Goal: Task Accomplishment & Management: Manage account settings

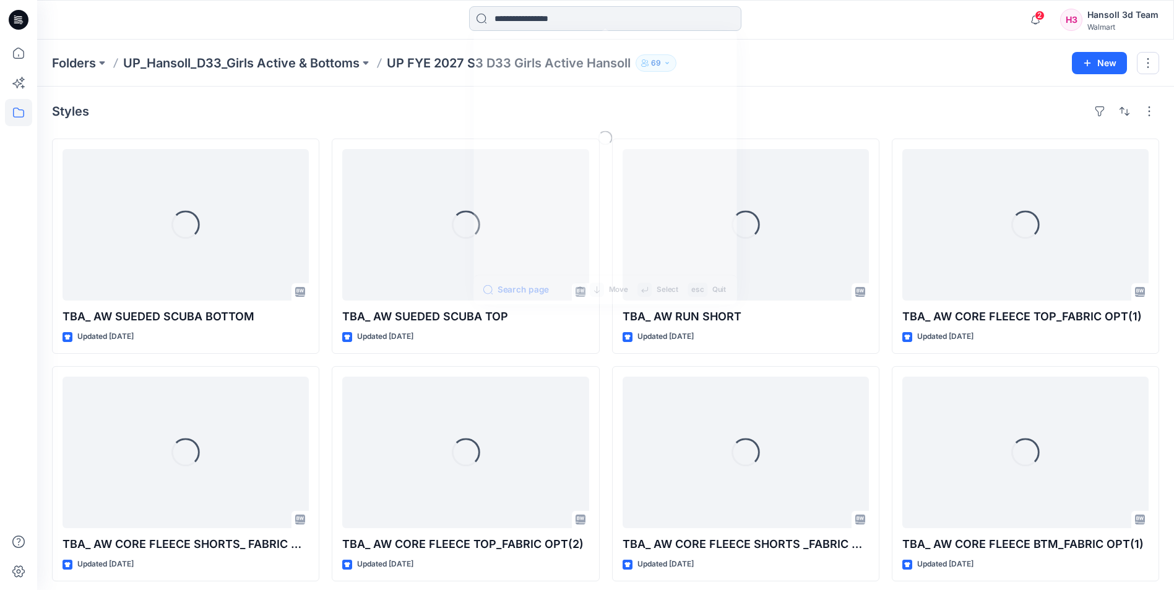
click at [528, 15] on input at bounding box center [605, 18] width 272 height 25
paste input "**********"
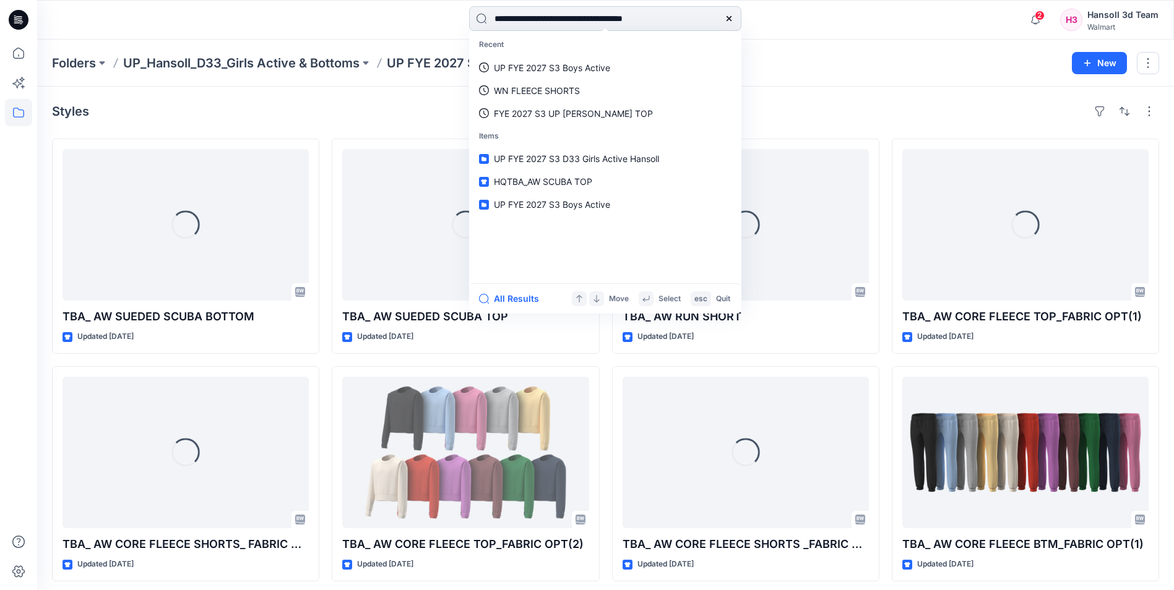
type input "**********"
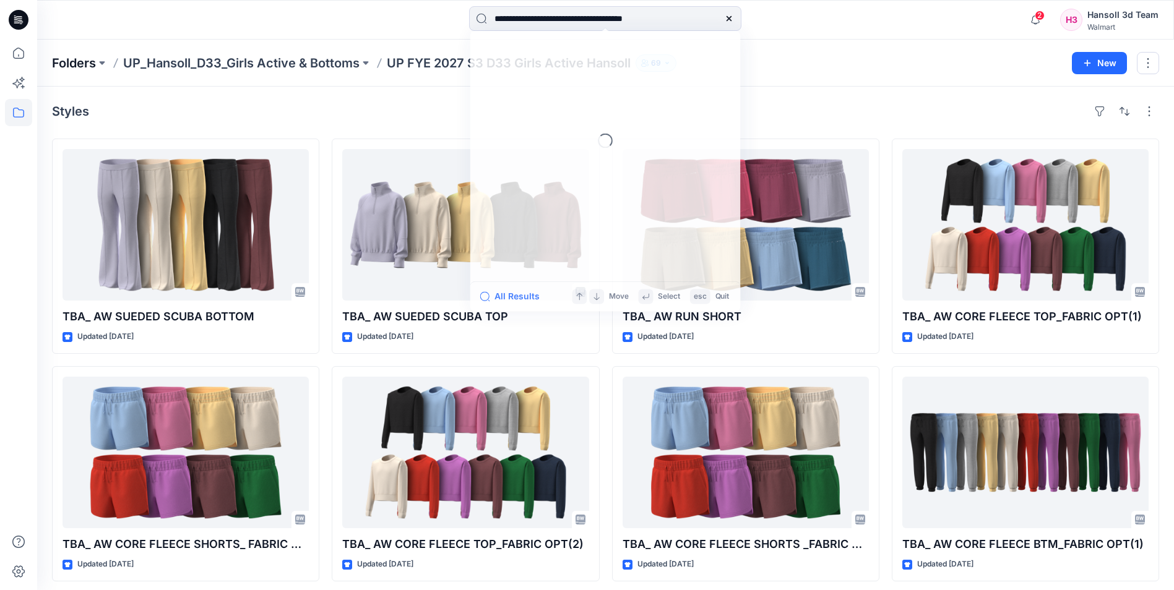
click at [76, 63] on p "Folders" at bounding box center [74, 62] width 44 height 17
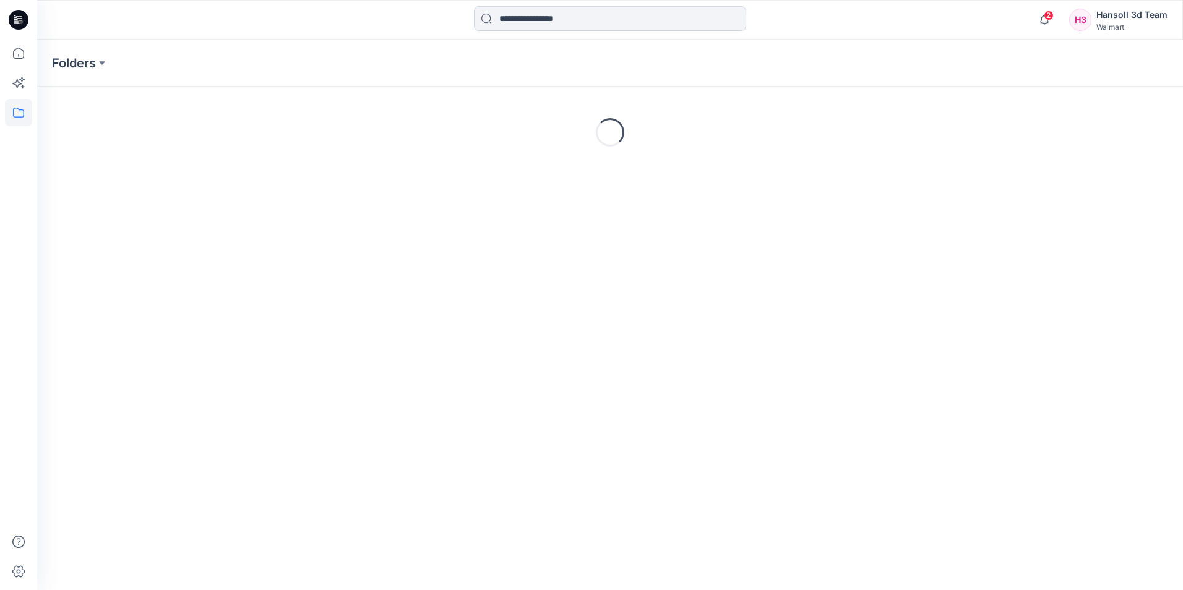
click at [563, 17] on input at bounding box center [610, 18] width 272 height 25
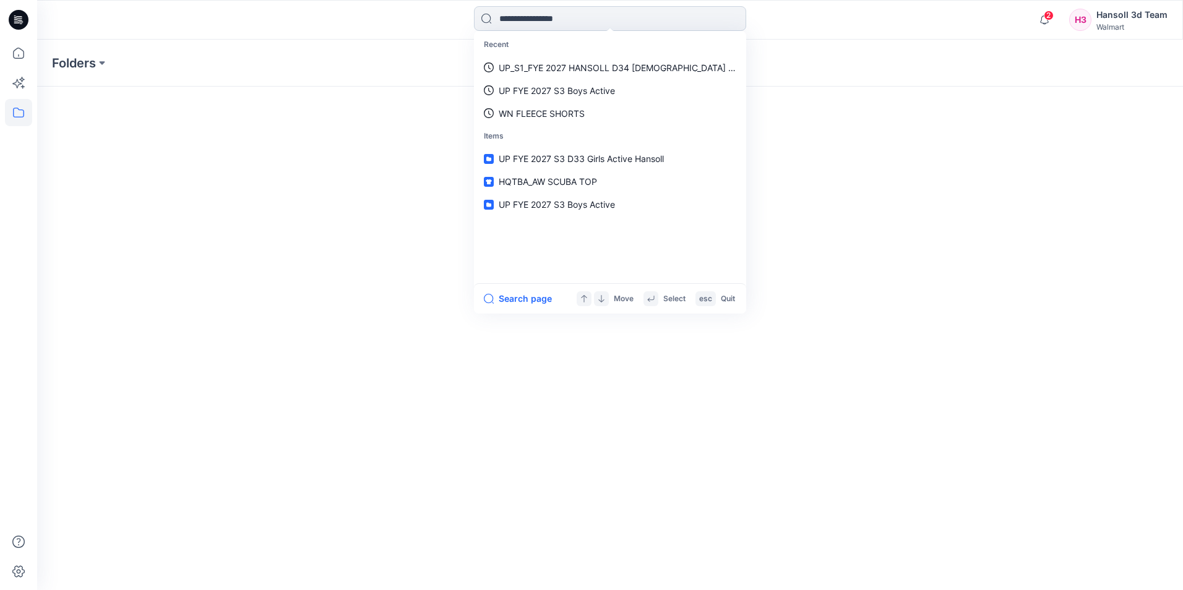
paste input "**********"
type input "**********"
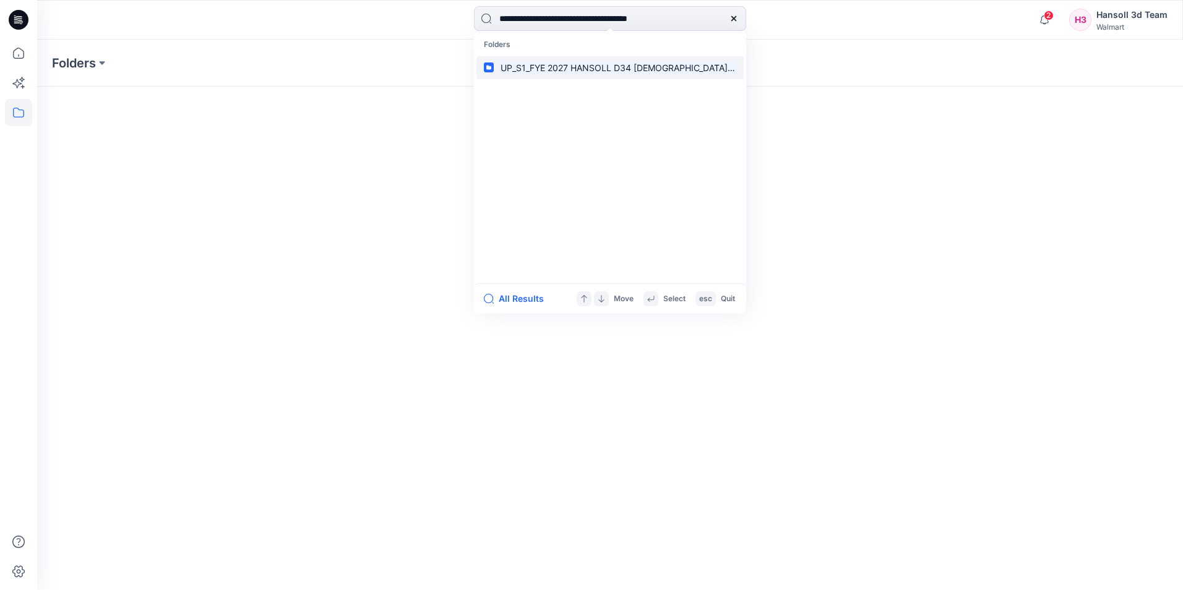
click at [585, 72] on mark "UP_S1_FYE 2027 HANSOLL D34 [DEMOGRAPHIC_DATA] DRESSES" at bounding box center [635, 68] width 272 height 14
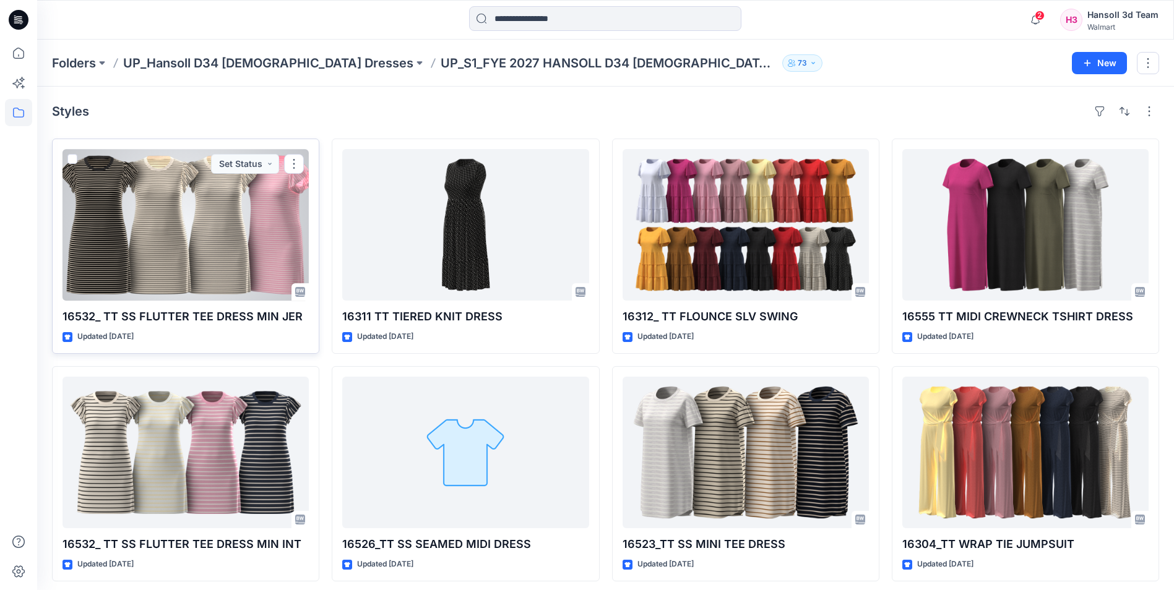
click at [160, 228] on div at bounding box center [186, 225] width 246 height 152
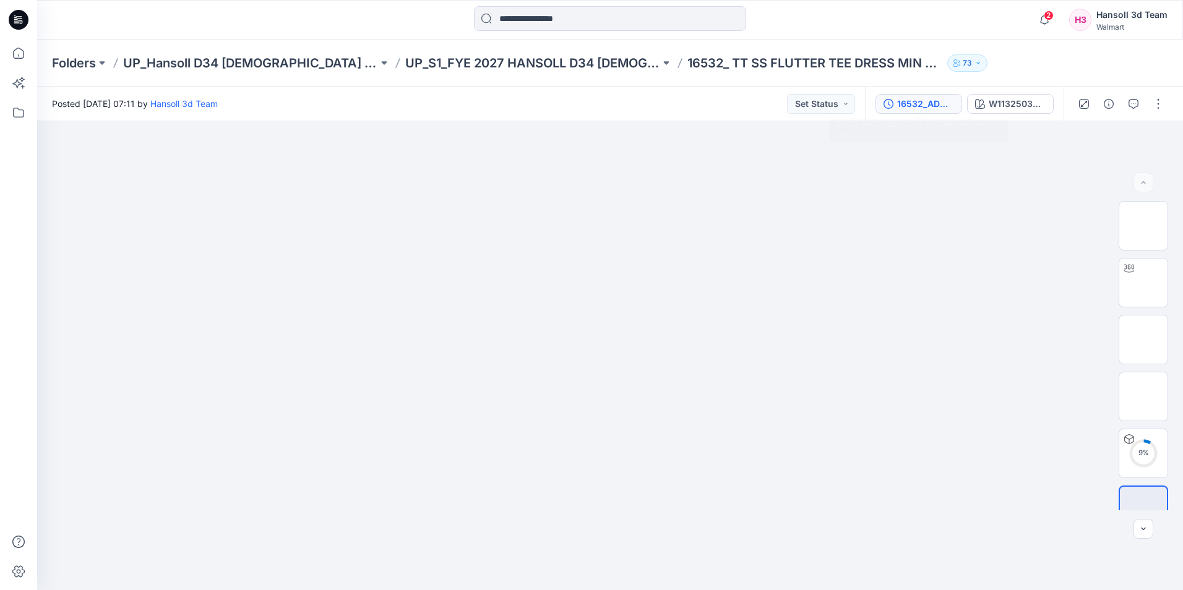
click at [938, 111] on button "16532_ADM_TT SS FLUTTER TEE DRESS MIN JER" at bounding box center [919, 104] width 87 height 20
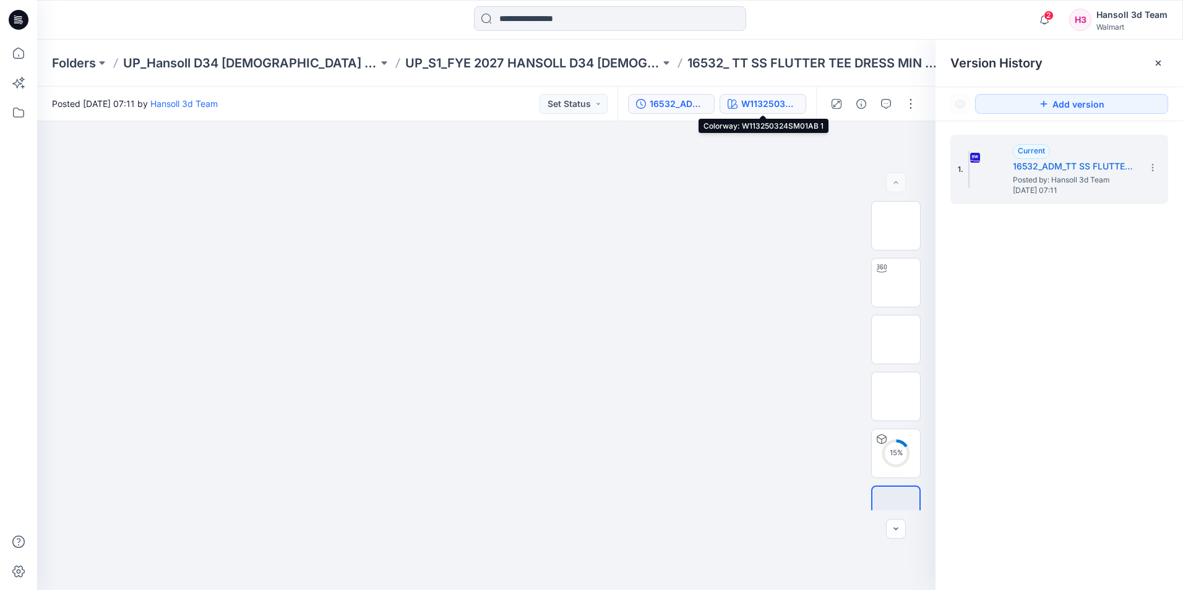
click at [750, 103] on div "W113250324SM01AB 1" at bounding box center [769, 104] width 57 height 14
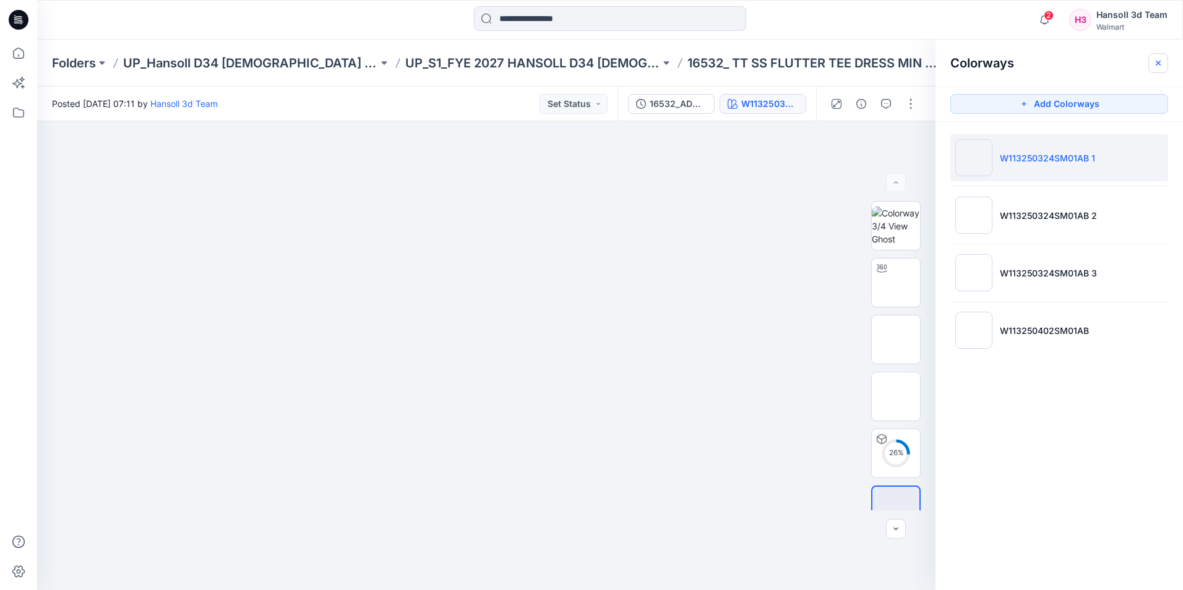
click at [1154, 60] on icon "button" at bounding box center [1159, 63] width 10 height 10
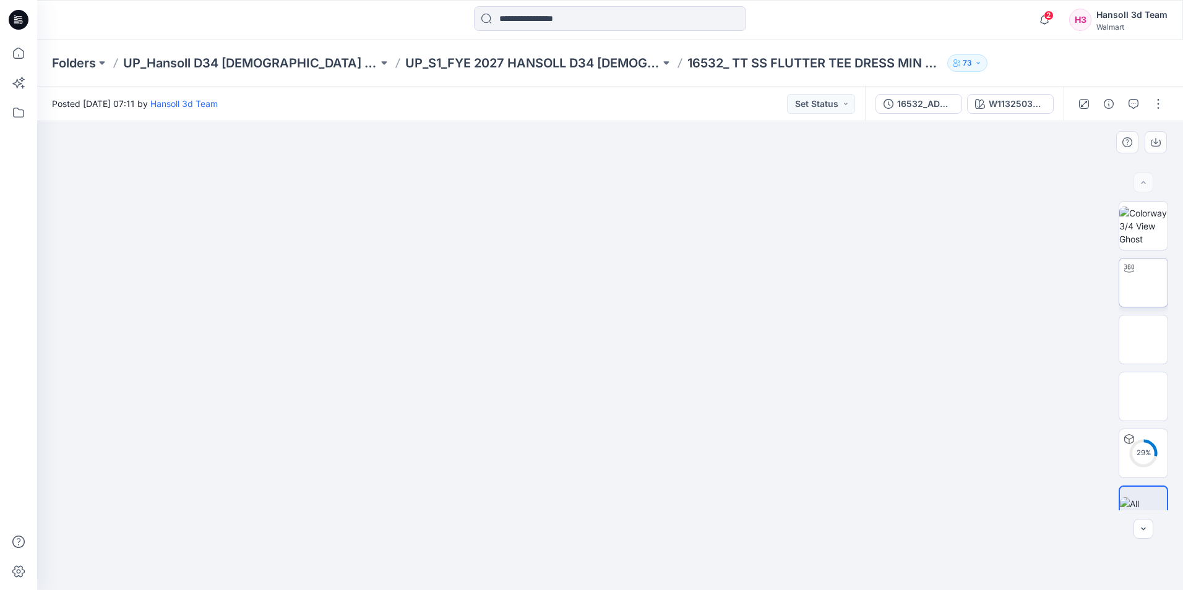
click at [1144, 283] on img at bounding box center [1144, 283] width 0 height 0
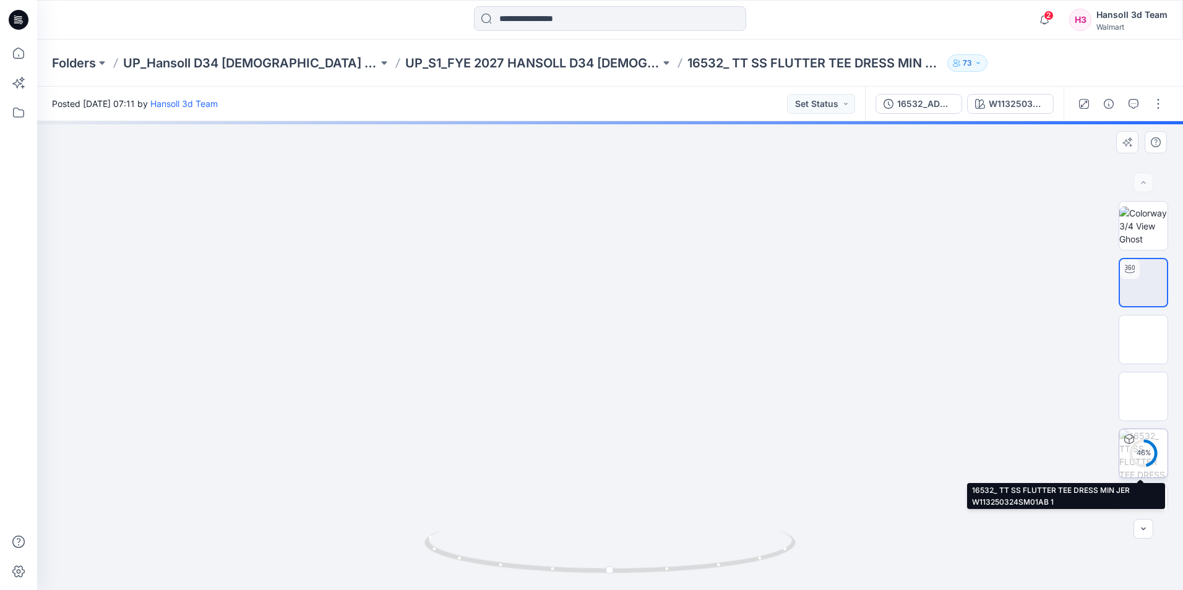
click at [1142, 452] on div "46 %" at bounding box center [1144, 453] width 30 height 11
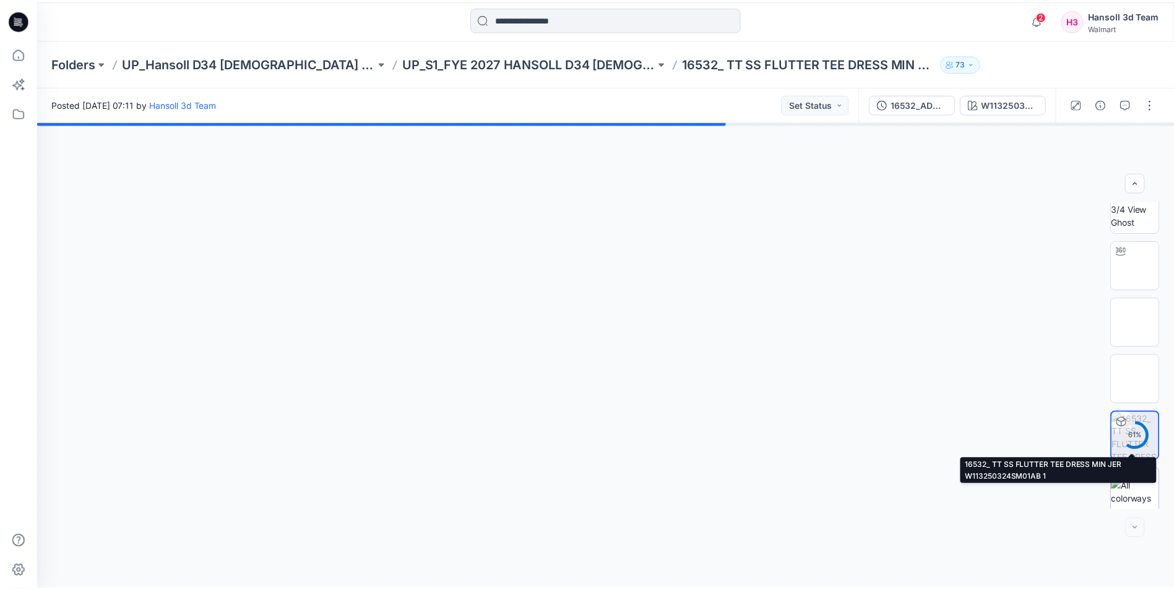
scroll to position [25, 0]
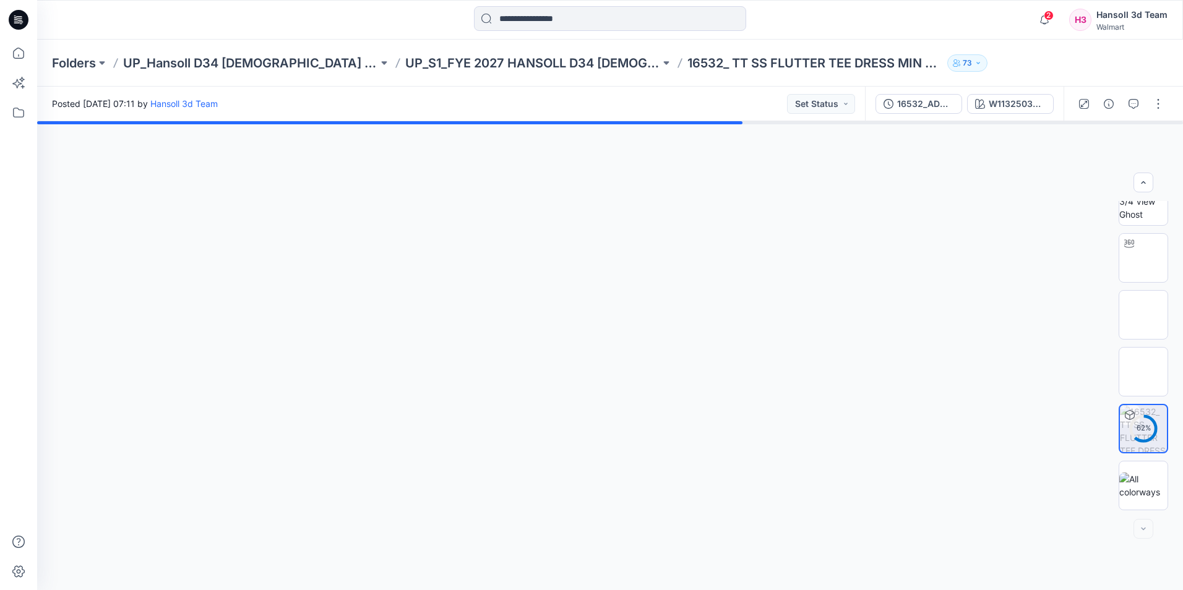
click at [969, 305] on div at bounding box center [610, 355] width 1146 height 469
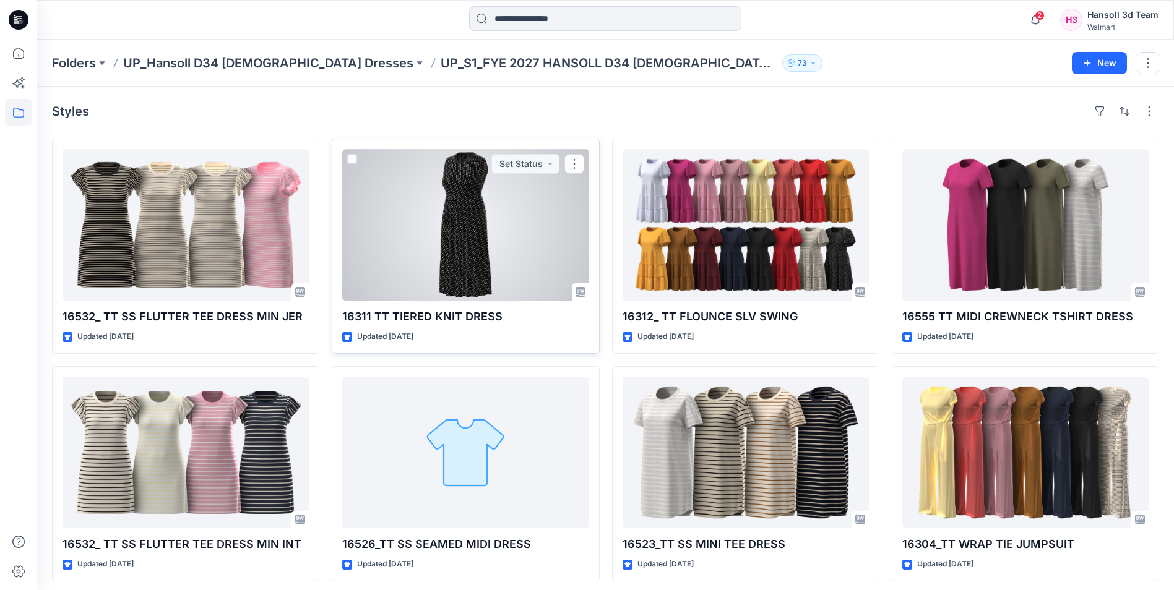
click at [439, 254] on div at bounding box center [465, 225] width 246 height 152
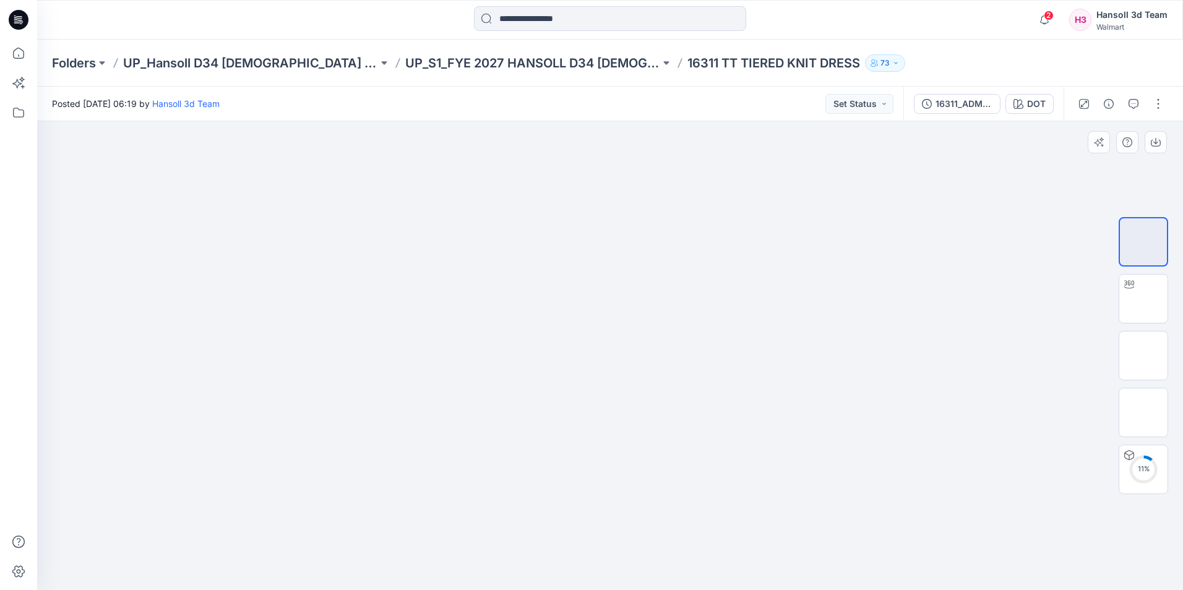
click at [880, 274] on div at bounding box center [610, 355] width 1146 height 469
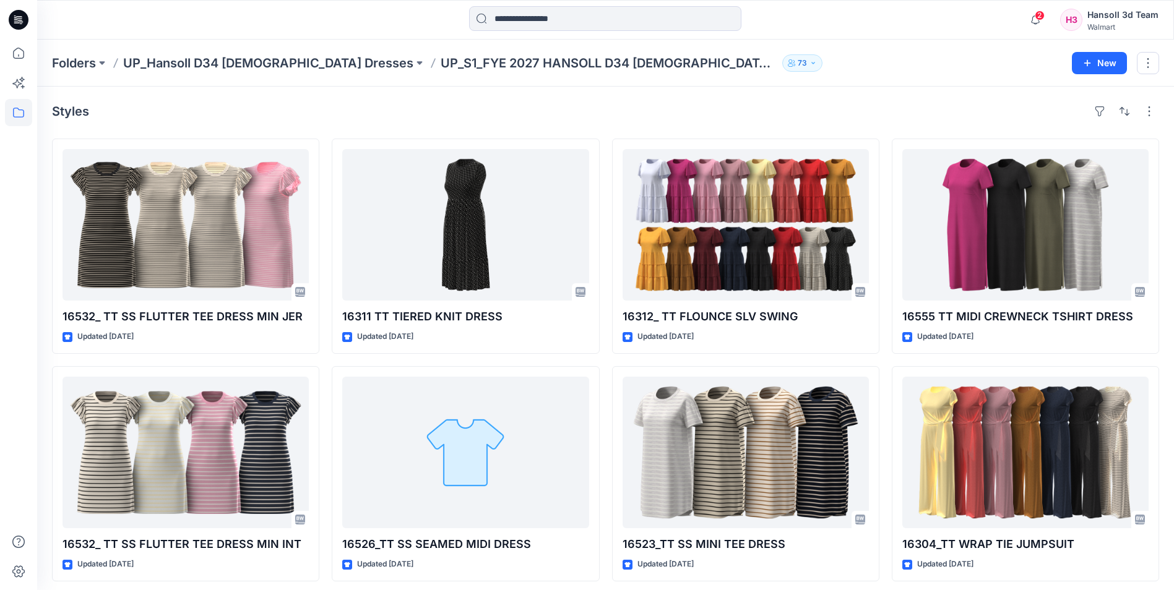
click at [410, 119] on div "Styles" at bounding box center [605, 112] width 1107 height 20
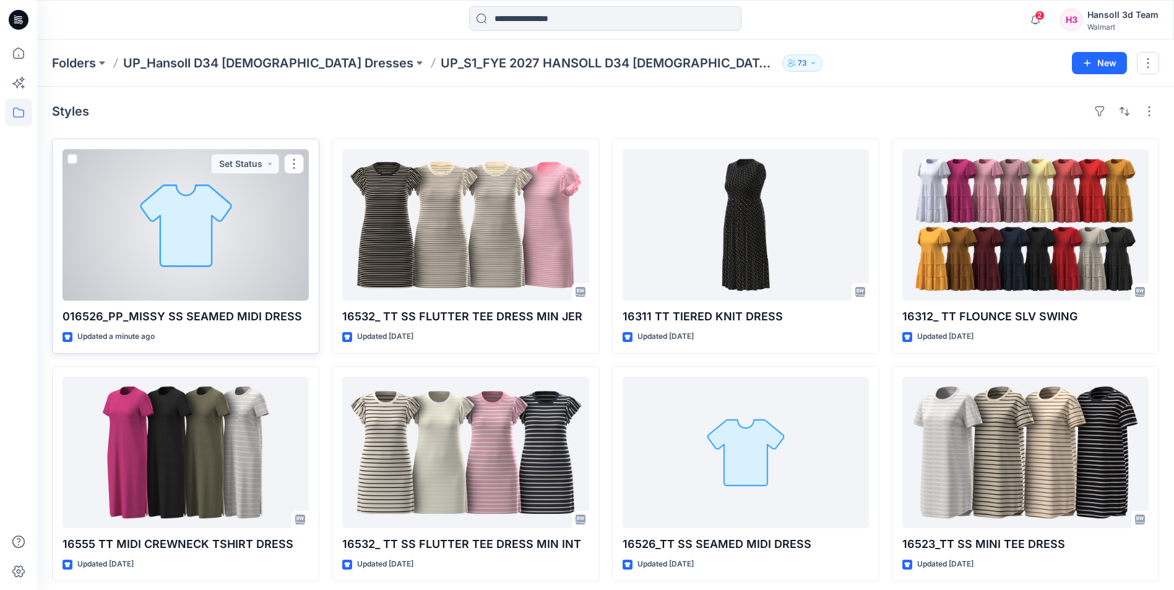
click at [197, 252] on div at bounding box center [186, 225] width 246 height 152
click at [162, 249] on div at bounding box center [186, 225] width 246 height 152
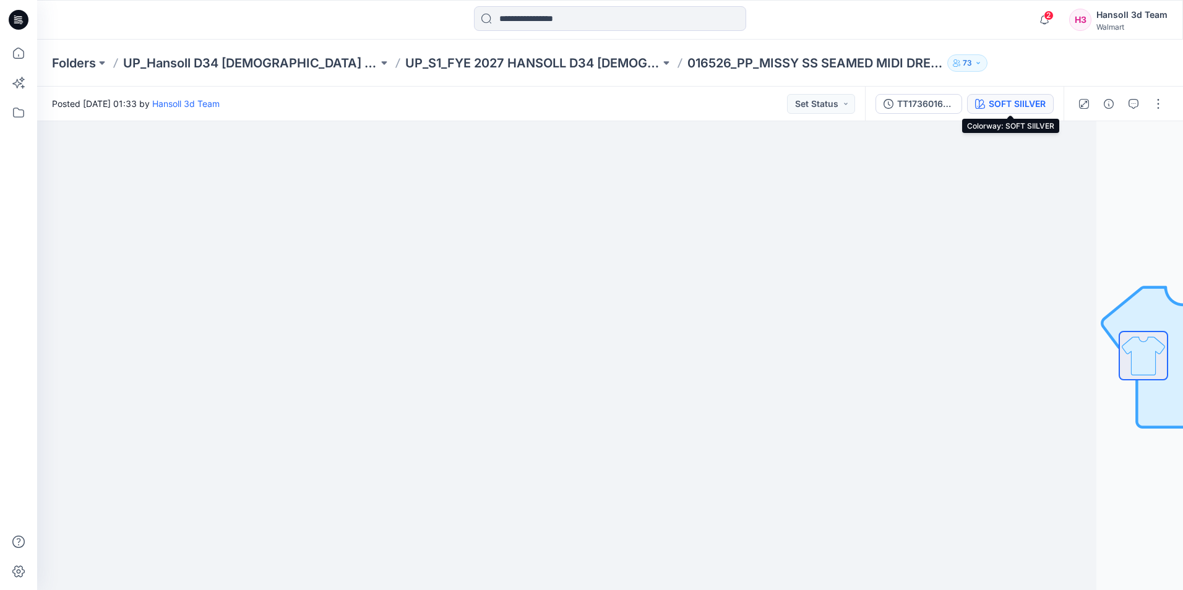
click at [995, 106] on div "SOFT SIILVER" at bounding box center [1017, 104] width 57 height 14
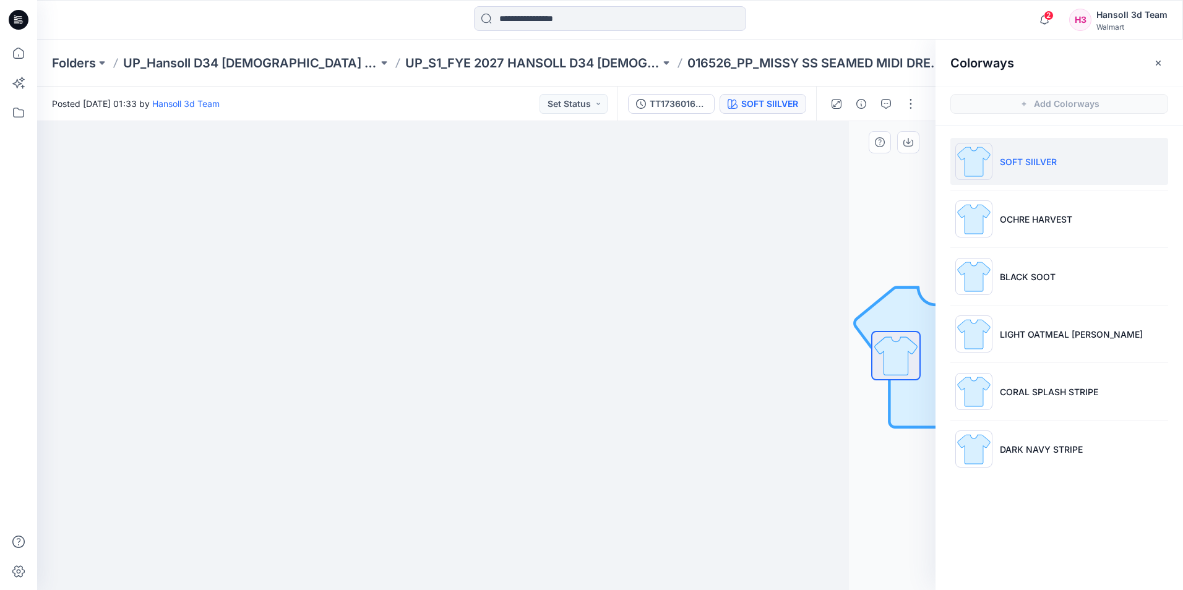
drag, startPoint x: 1040, startPoint y: 521, endPoint x: 867, endPoint y: 130, distance: 427.5
click at [1040, 518] on div "Colorways Add Colorways SOFT SIILVER OCHRE HARVEST BLACK SOOT LIGHT OATMEAL HEA…" at bounding box center [1060, 315] width 248 height 551
click at [715, 72] on div "Folders UP_Hansoll D34 Ladies Dresses UP_S1_FYE 2027 HANSOLL D34 LADIES DRESSES…" at bounding box center [610, 63] width 1146 height 47
click at [681, 103] on div "TT1736016526" at bounding box center [678, 104] width 57 height 14
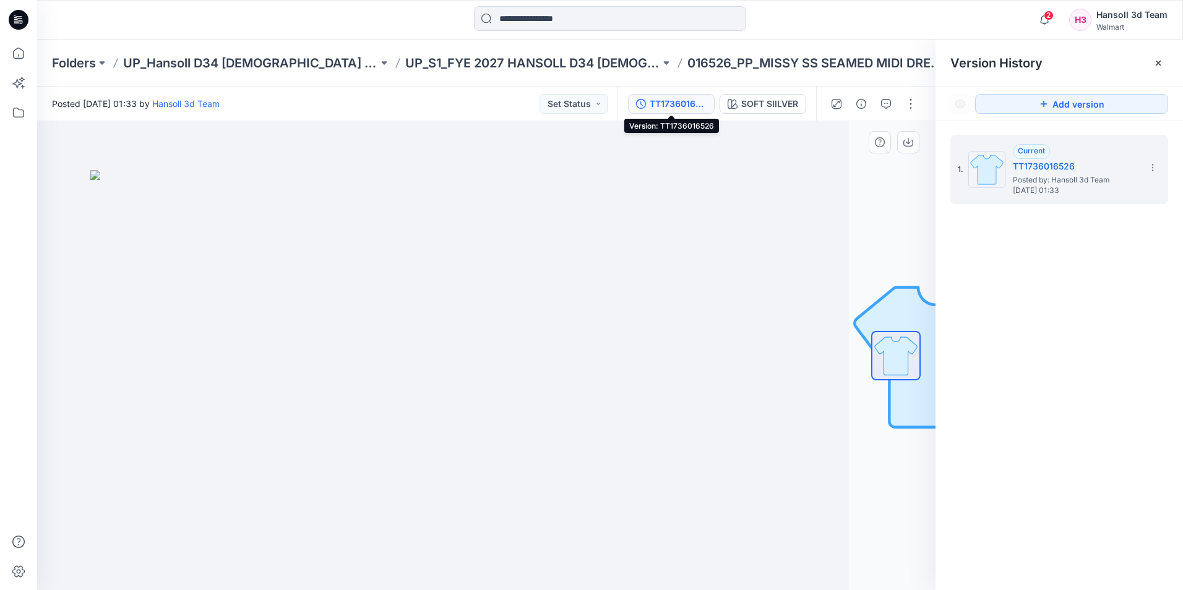
click at [621, 259] on img at bounding box center [399, 380] width 619 height 420
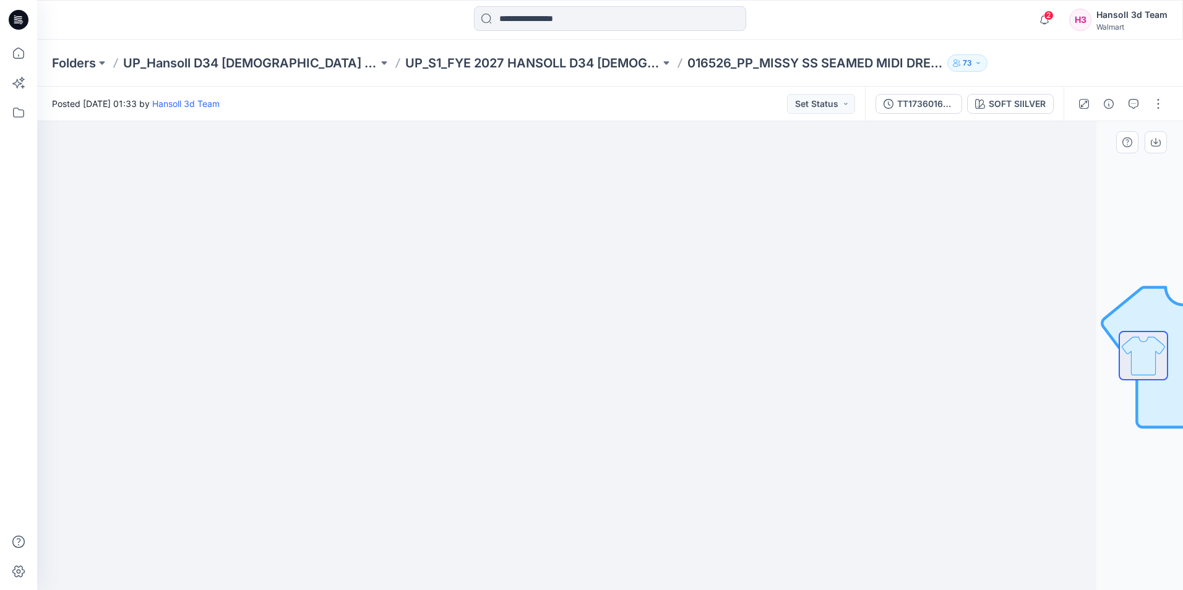
click at [438, 569] on div at bounding box center [523, 355] width 1146 height 469
click at [521, 170] on img at bounding box center [523, 170] width 619 height 0
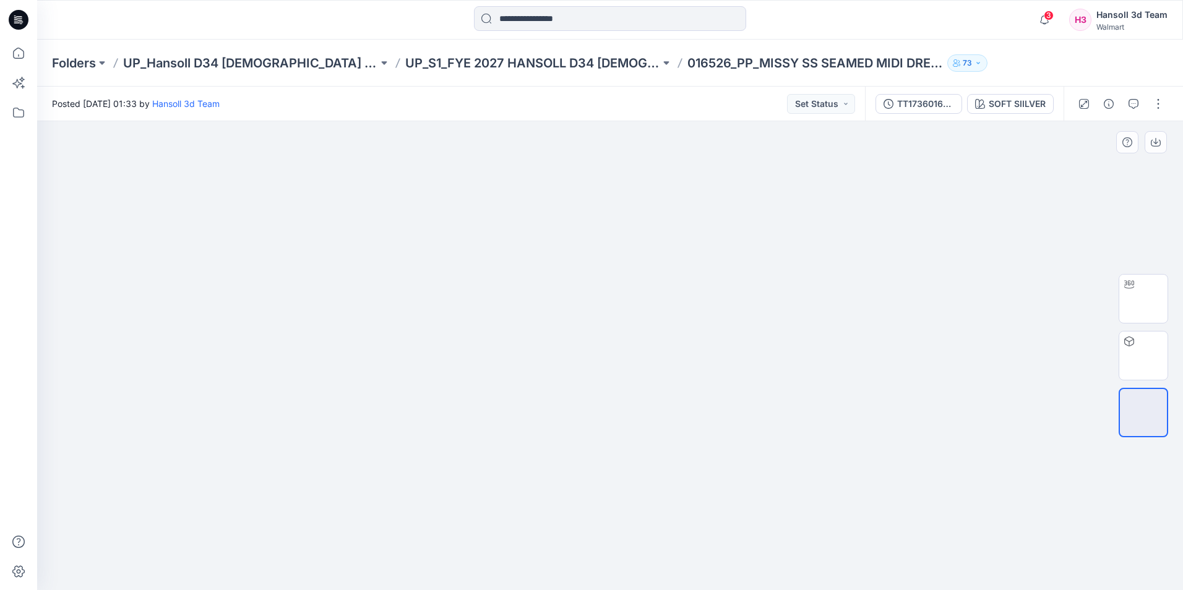
click at [613, 555] on div at bounding box center [610, 355] width 1146 height 469
click at [501, 65] on p "UP_S1_FYE 2027 HANSOLL D34 [DEMOGRAPHIC_DATA] DRESSES" at bounding box center [532, 62] width 255 height 17
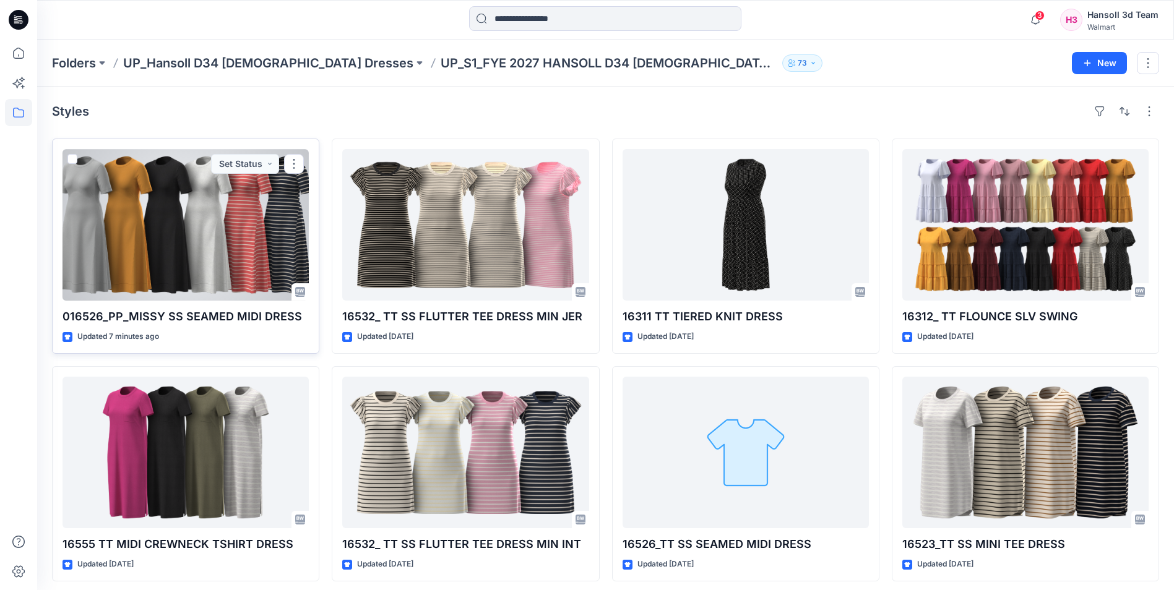
click at [157, 236] on div at bounding box center [186, 225] width 246 height 152
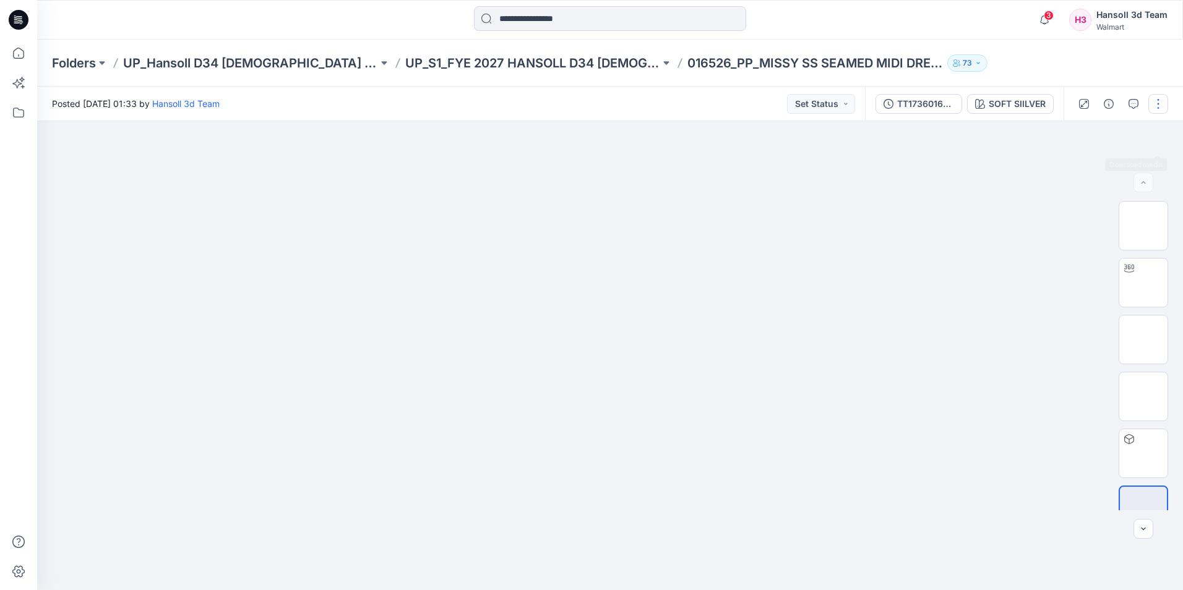
click at [1152, 109] on button "button" at bounding box center [1159, 104] width 20 height 20
click at [1072, 166] on p "Edit" at bounding box center [1079, 167] width 15 height 13
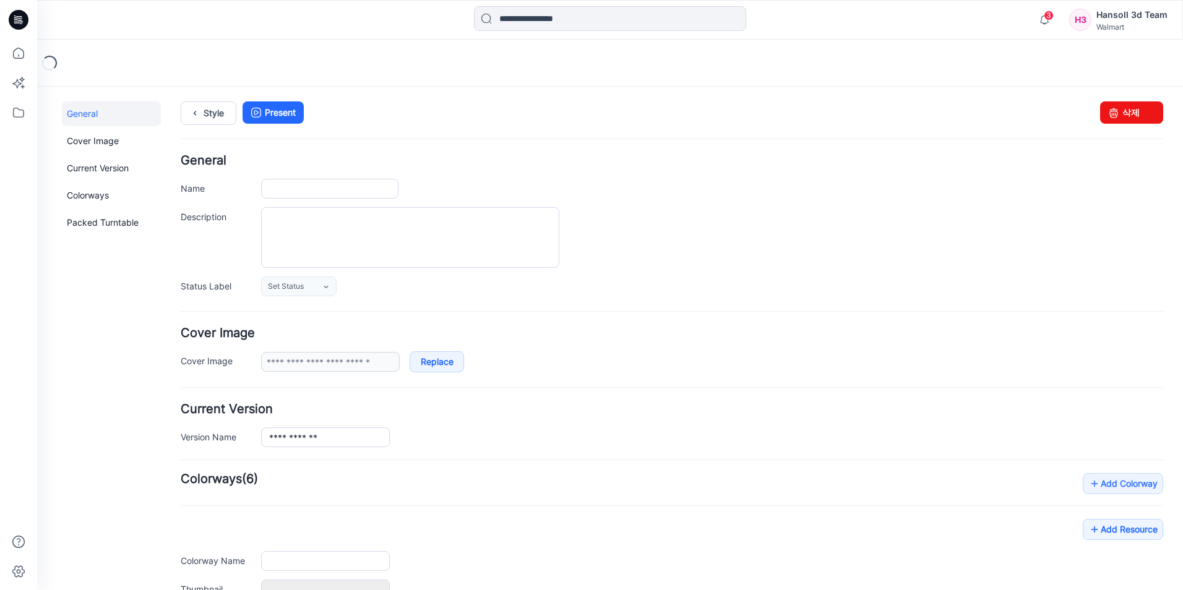
type input "**********"
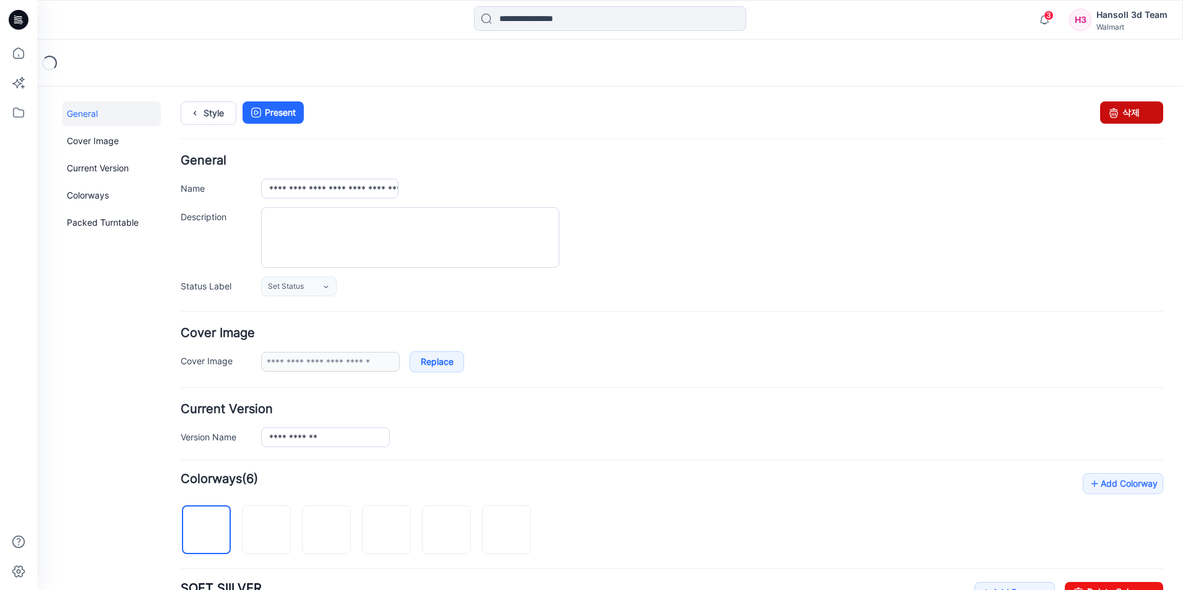
click at [1130, 113] on link "삭제" at bounding box center [1131, 113] width 63 height 22
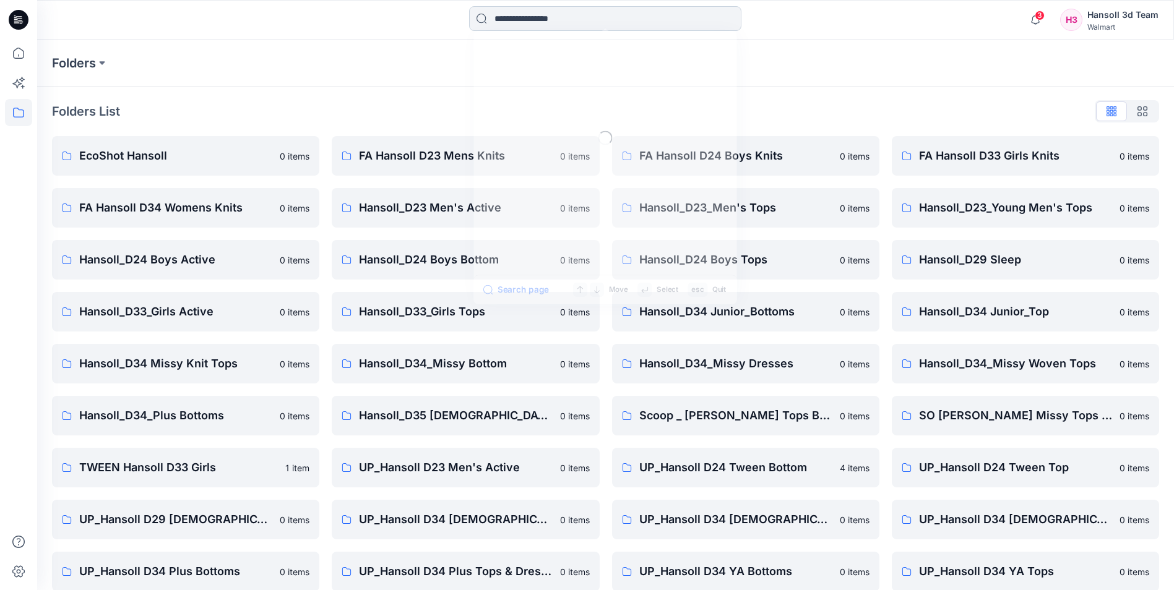
click at [506, 15] on input at bounding box center [605, 18] width 272 height 25
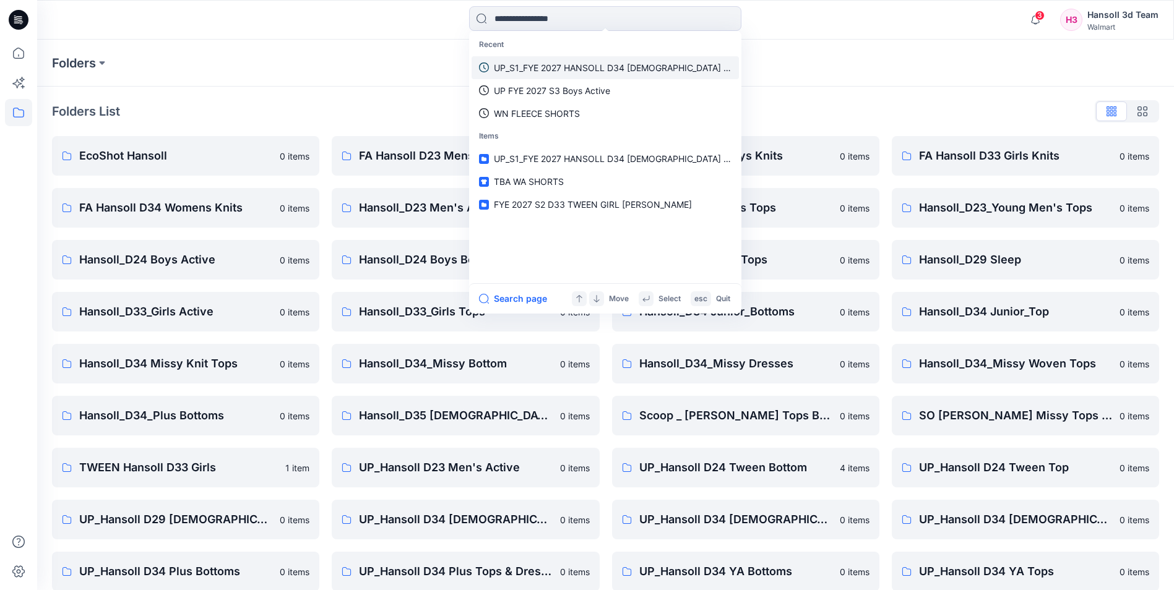
click at [550, 65] on p "UP_S1_FYE 2027 HANSOLL D34 [DEMOGRAPHIC_DATA] DRESSES" at bounding box center [613, 67] width 238 height 13
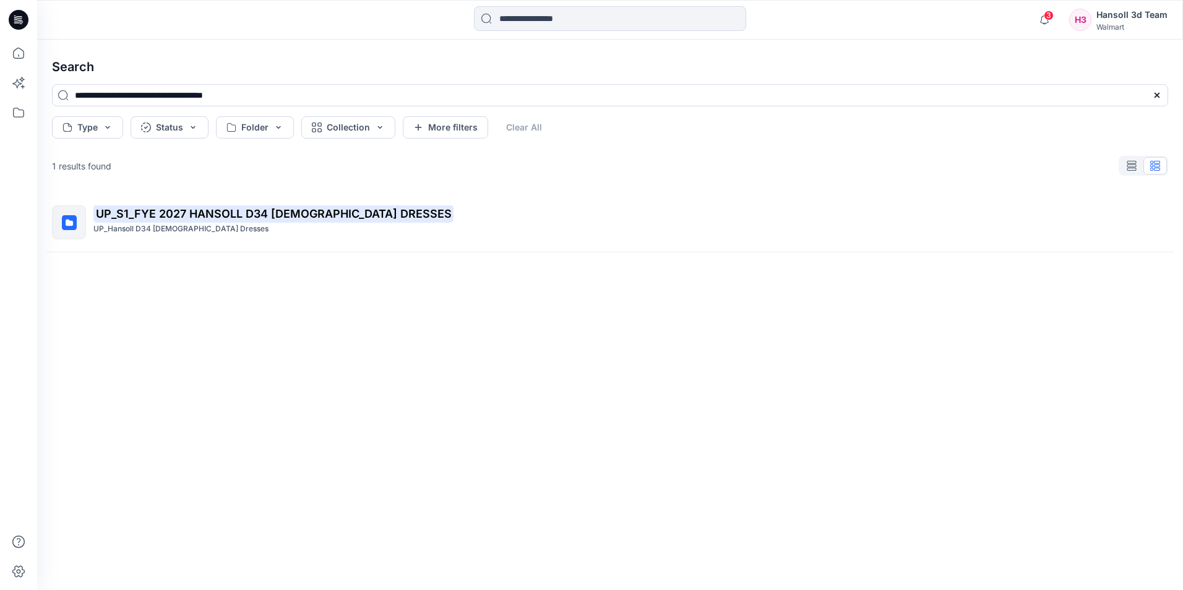
click at [928, 546] on div "UP_S1_FYE 2027 HANSOLL D34 [DEMOGRAPHIC_DATA] DRESSES UP_Hansoll D34 [DEMOGRAPH…" at bounding box center [610, 372] width 1136 height 358
click at [423, 310] on div "UP_S1_FYE 2027 HANSOLL D34 [DEMOGRAPHIC_DATA] DRESSES UP_Hansoll D34 [DEMOGRAPH…" at bounding box center [610, 372] width 1136 height 358
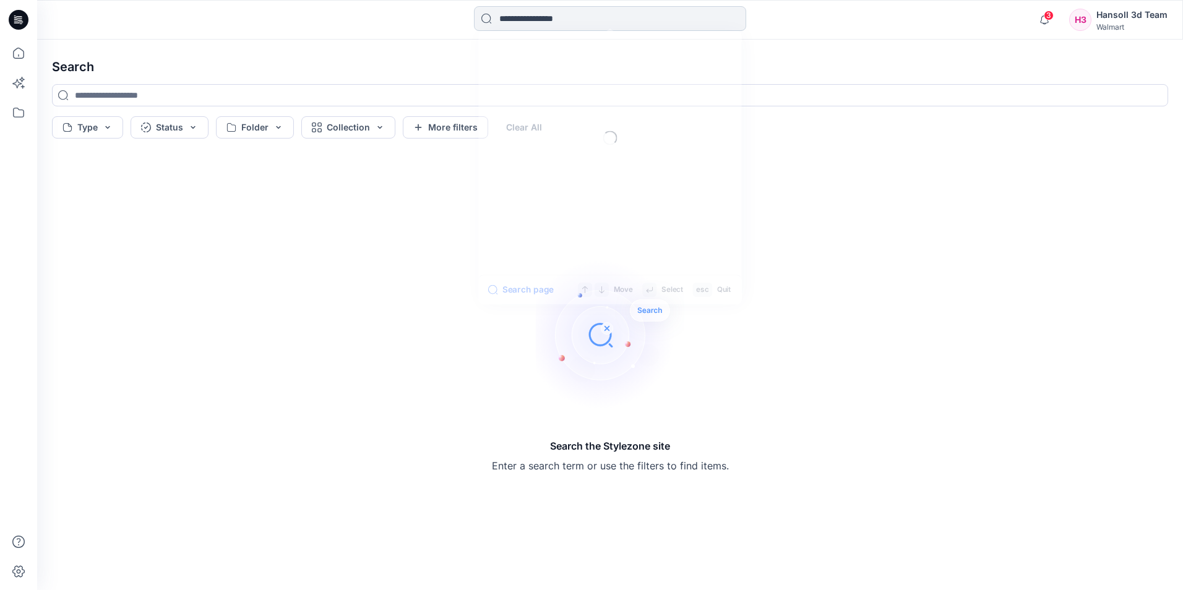
click at [537, 16] on input at bounding box center [610, 18] width 272 height 25
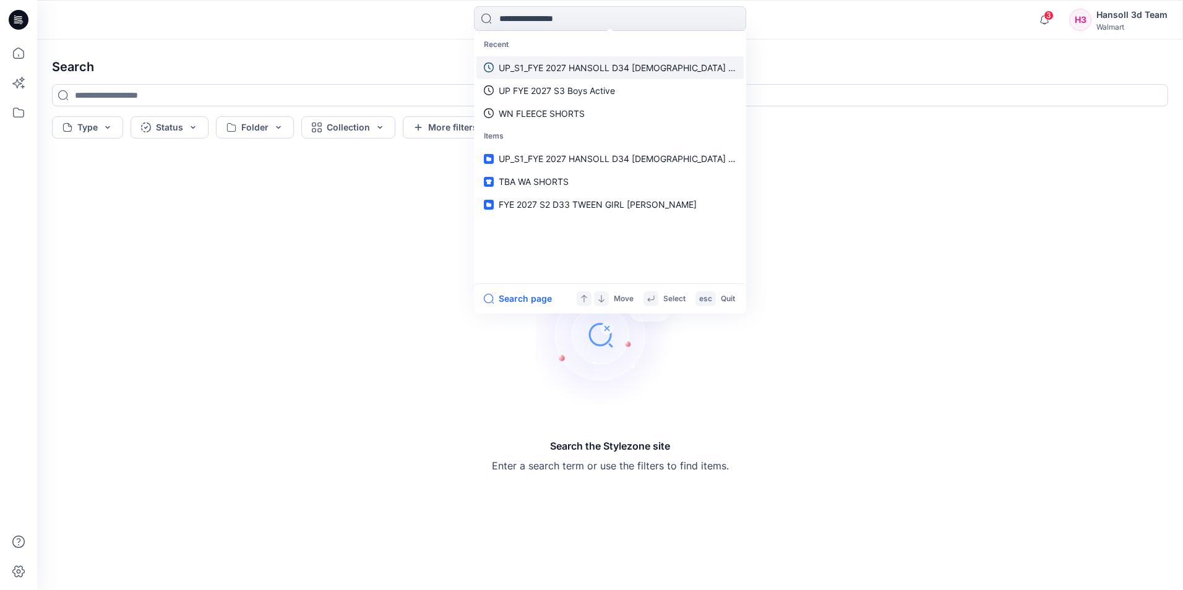
click at [551, 65] on p "UP_S1_FYE 2027 HANSOLL D34 [DEMOGRAPHIC_DATA] DRESSES" at bounding box center [618, 67] width 238 height 13
type input "**********"
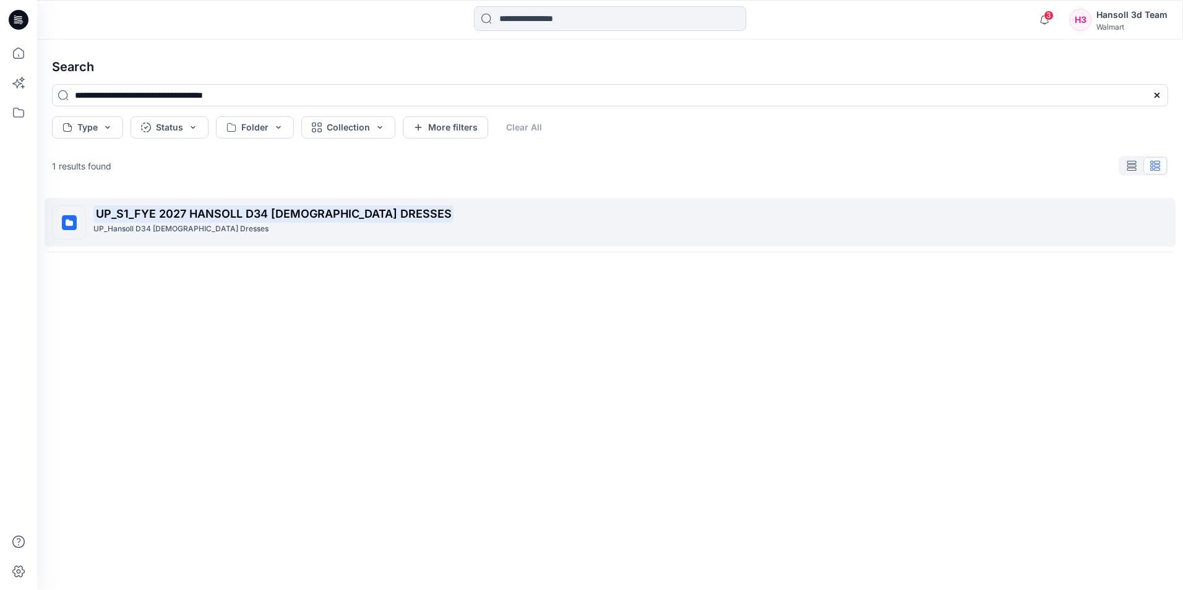
click at [231, 213] on mark "UP_S1_FYE 2027 HANSOLL D34 [DEMOGRAPHIC_DATA] DRESSES" at bounding box center [273, 213] width 360 height 17
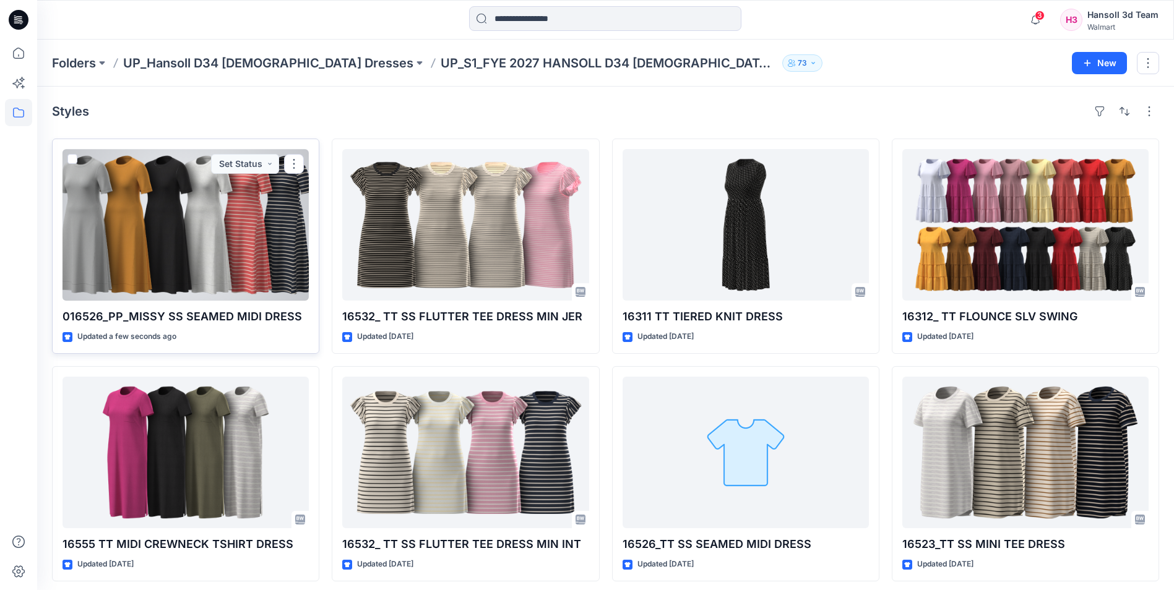
click at [194, 221] on div at bounding box center [186, 225] width 246 height 152
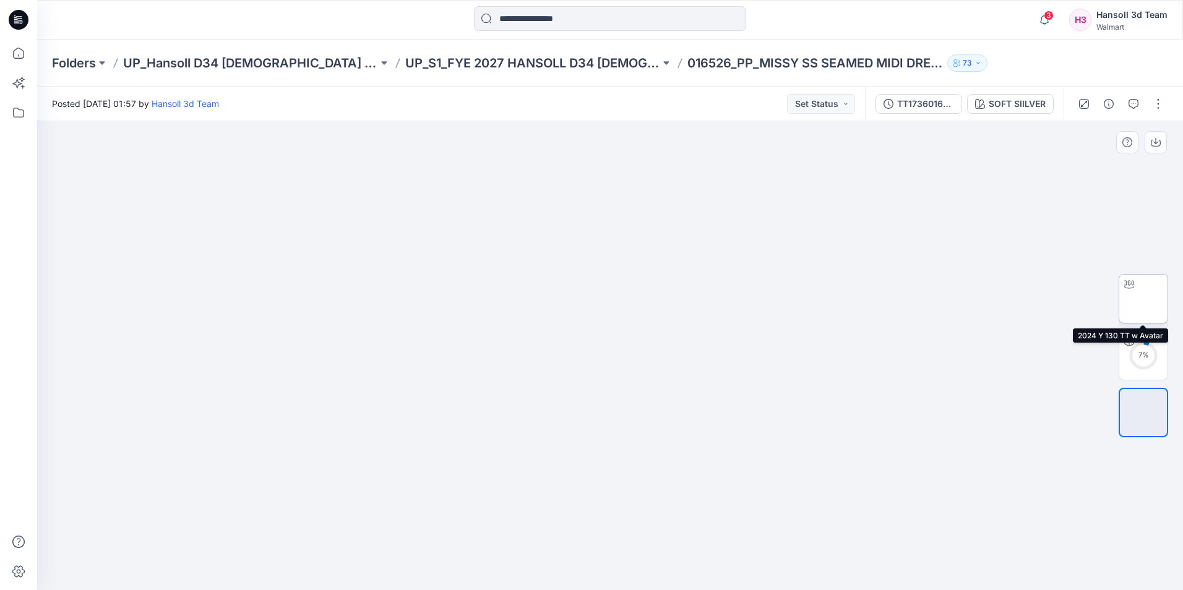
click at [1144, 299] on img at bounding box center [1144, 299] width 0 height 0
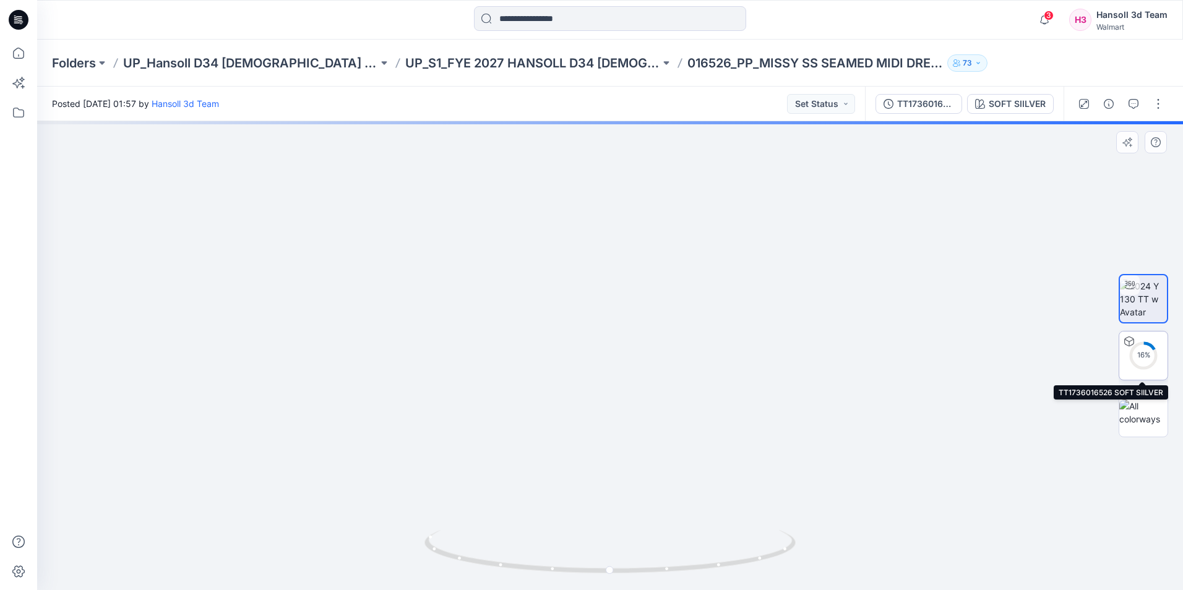
click at [1144, 363] on circle at bounding box center [1143, 356] width 25 height 25
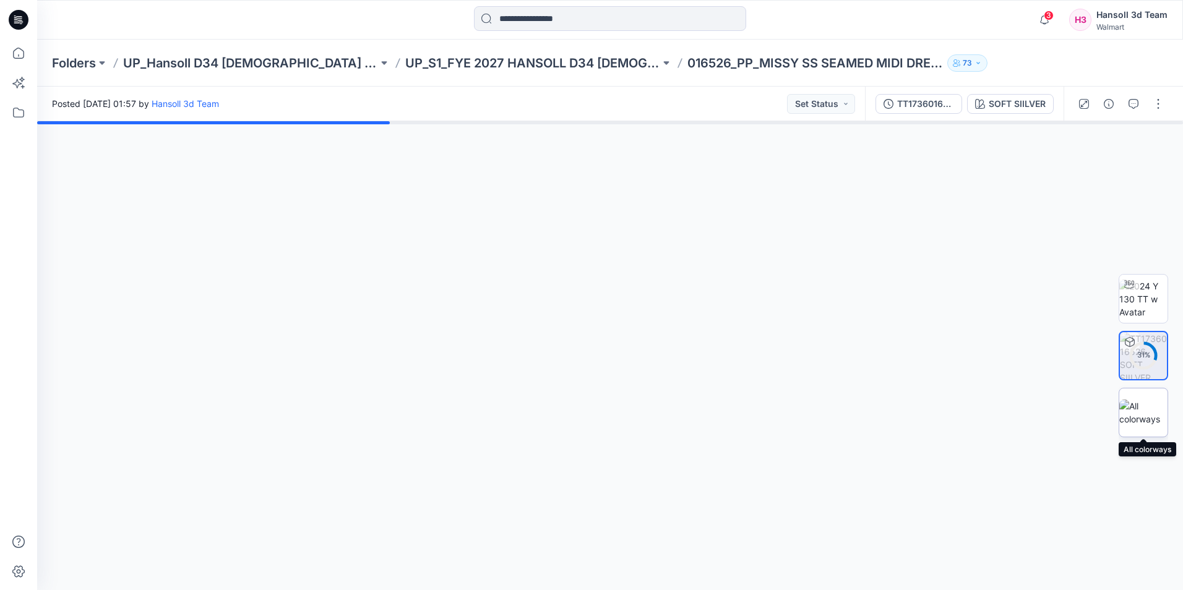
click at [1134, 407] on img at bounding box center [1144, 413] width 48 height 26
